Goal: Book appointment/travel/reservation

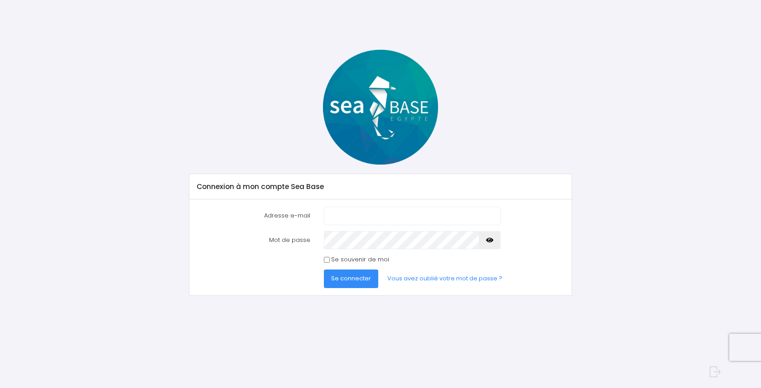
click at [347, 217] on input "Adresse e-mail" at bounding box center [412, 216] width 177 height 18
type input "C"
type input "celina.lapeyre@yahoo.com"
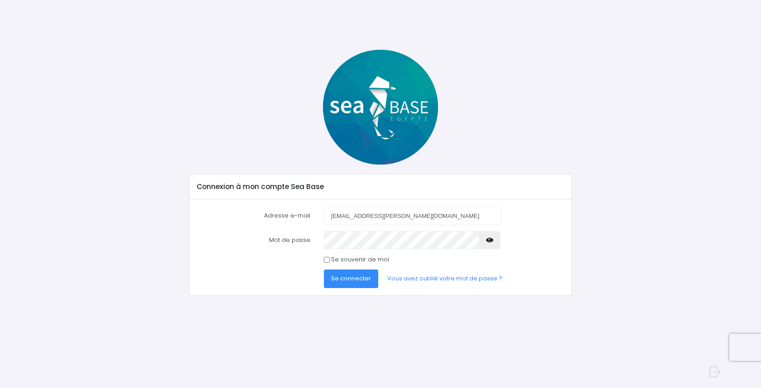
click at [493, 239] on button "button" at bounding box center [489, 240] width 22 height 18
click at [367, 277] on span "Se connecter" at bounding box center [351, 278] width 40 height 9
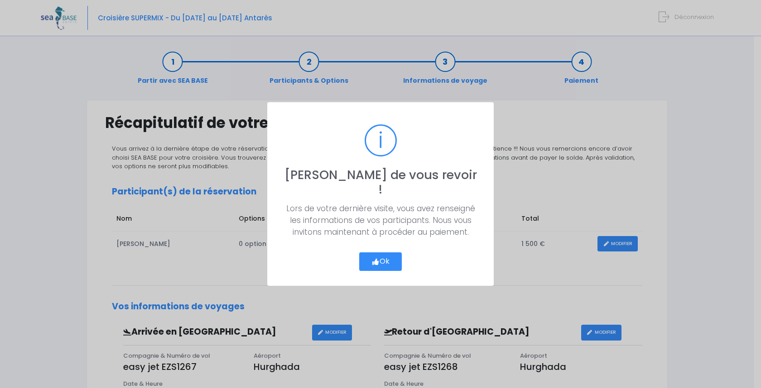
click at [386, 253] on button "Ok" at bounding box center [380, 262] width 43 height 19
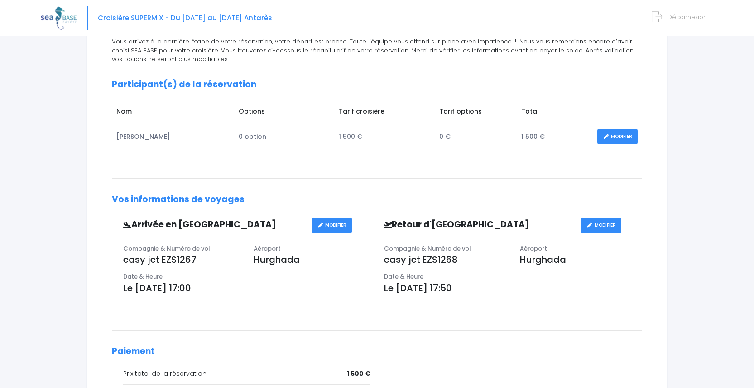
scroll to position [109, 0]
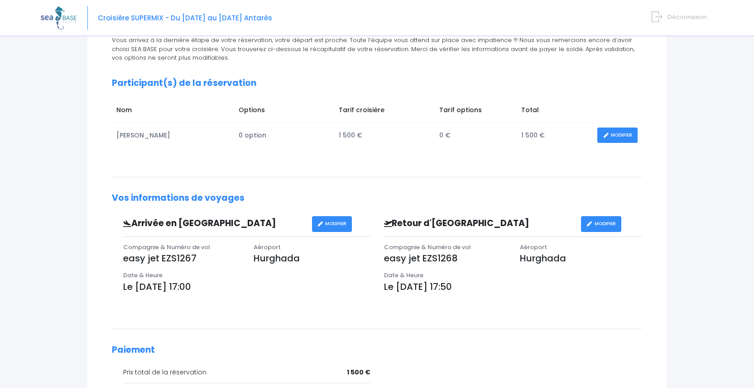
click at [333, 224] on link "MODIFIER" at bounding box center [332, 224] width 40 height 16
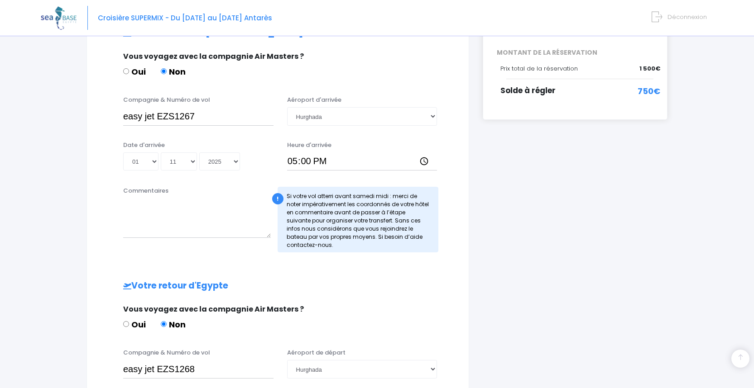
scroll to position [217, 0]
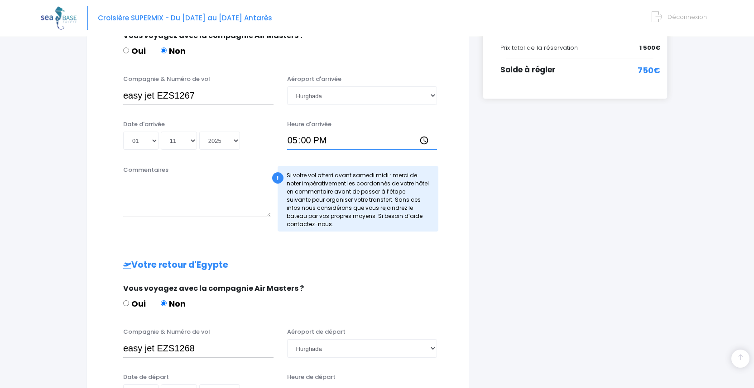
click at [298, 140] on input "17:00" at bounding box center [362, 141] width 150 height 18
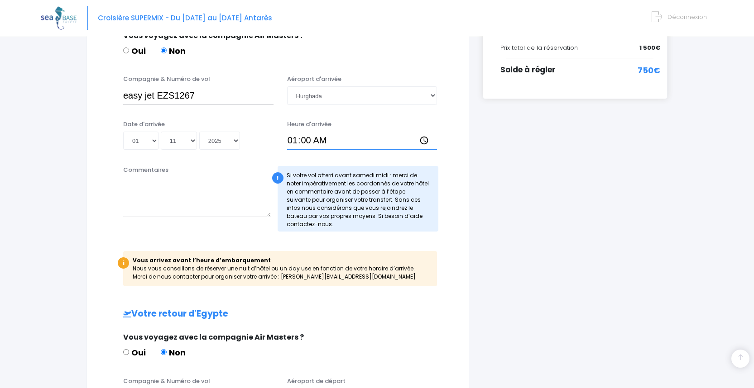
type input "15:00"
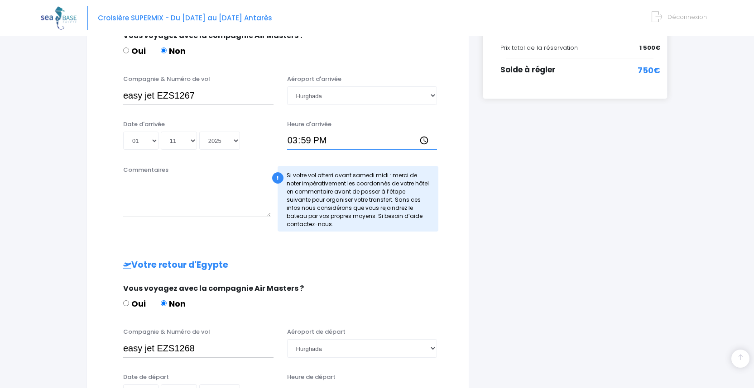
type input "15:15"
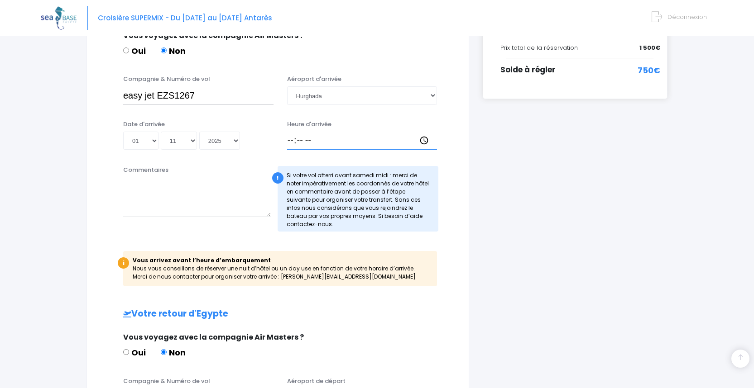
click at [295, 140] on input "Heure d'arrivée" at bounding box center [362, 141] width 150 height 18
type input "18:15"
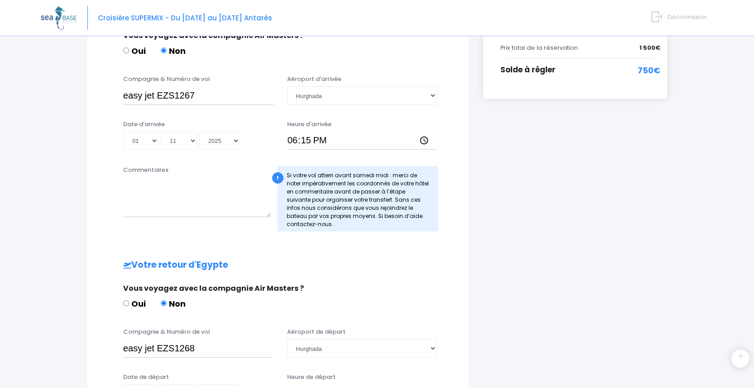
click at [539, 159] on div "i Finalisez votre réservation et réglez le solde avant le 17/09/2025 Récapitula…" at bounding box center [575, 191] width 198 height 617
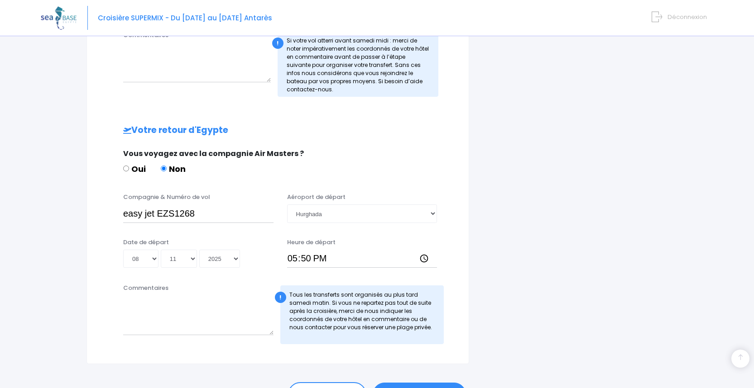
scroll to position [380, 0]
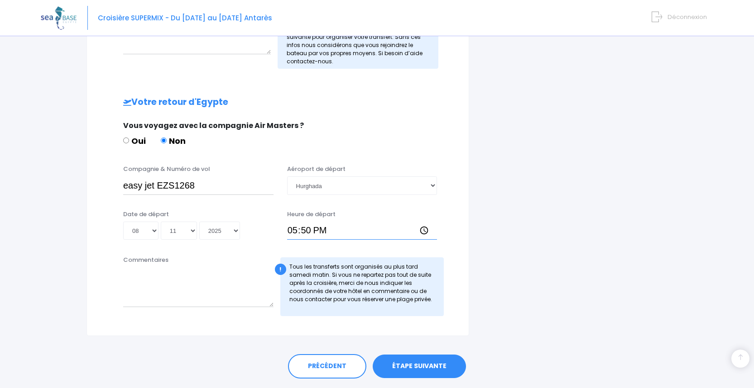
click at [297, 230] on input "17:50" at bounding box center [362, 231] width 150 height 18
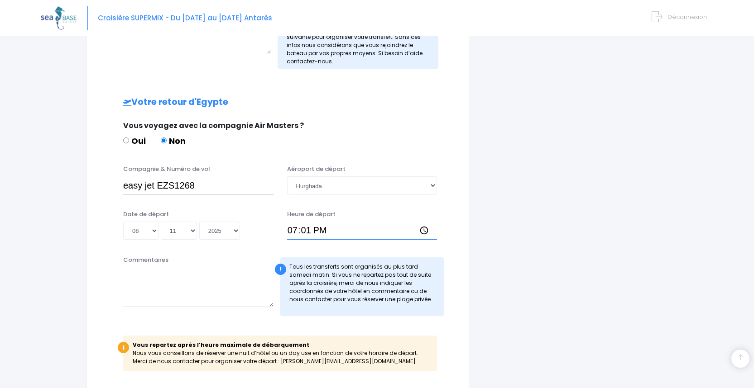
type input "19:10"
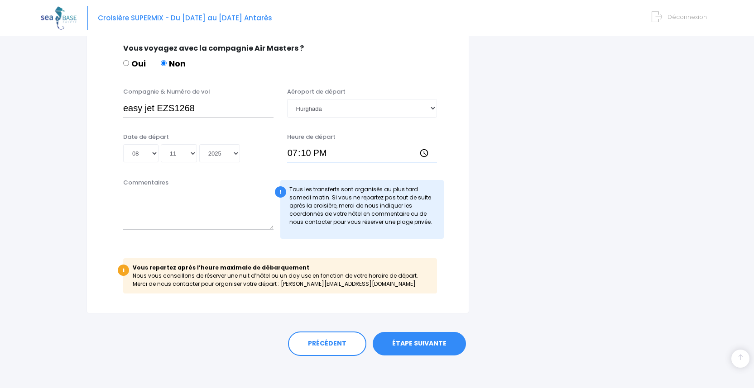
scroll to position [462, 0]
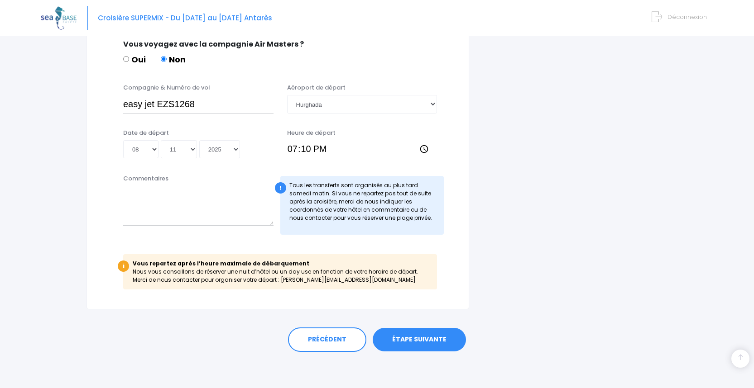
click at [416, 338] on link "ÉTAPE SUIVANTE" at bounding box center [419, 340] width 93 height 24
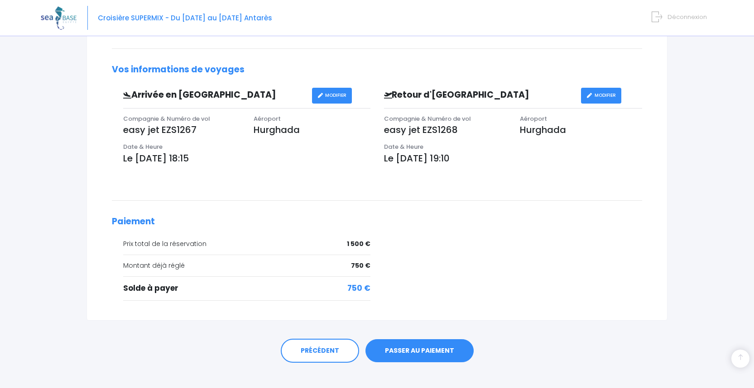
scroll to position [248, 0]
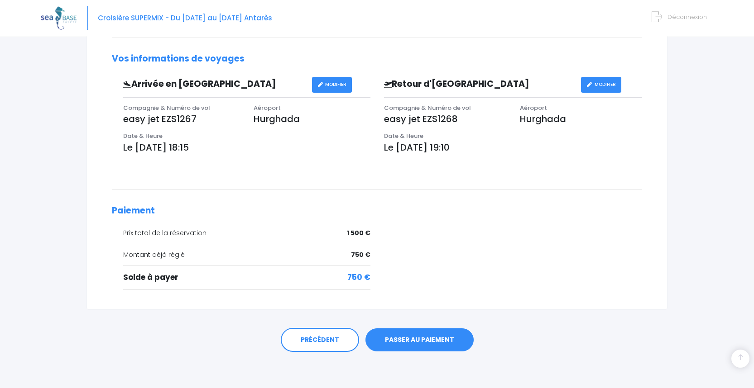
click at [408, 341] on link "PASSER AU PAIEMENT" at bounding box center [419, 341] width 108 height 24
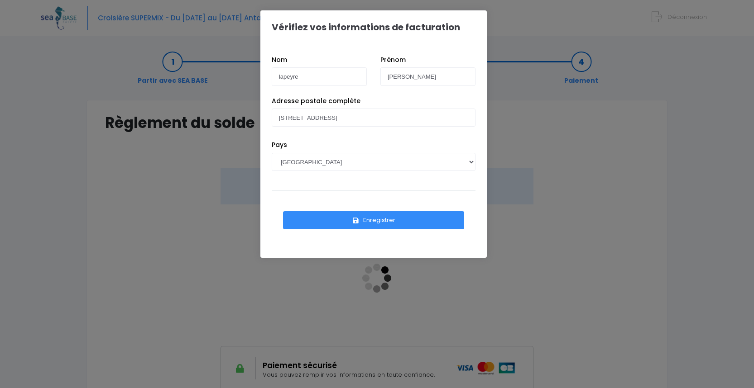
click at [366, 220] on button "Enregistrer" at bounding box center [373, 220] width 181 height 18
